Goal: Information Seeking & Learning: Learn about a topic

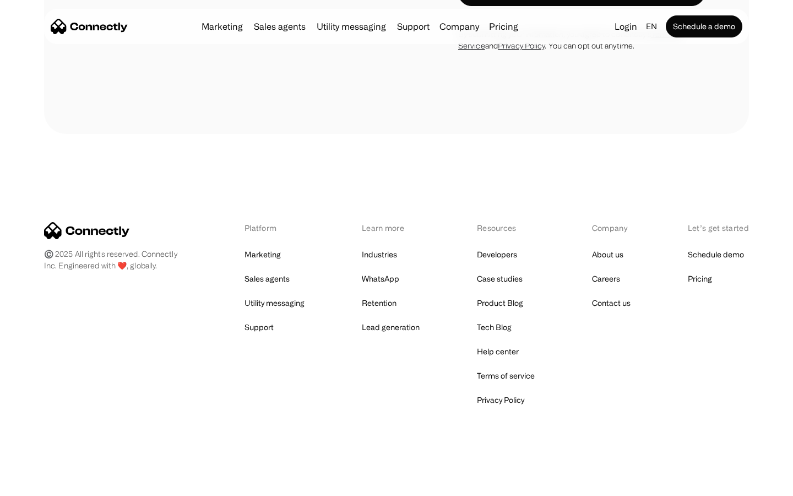
scroll to position [3918, 0]
